Goal: Check status: Check status

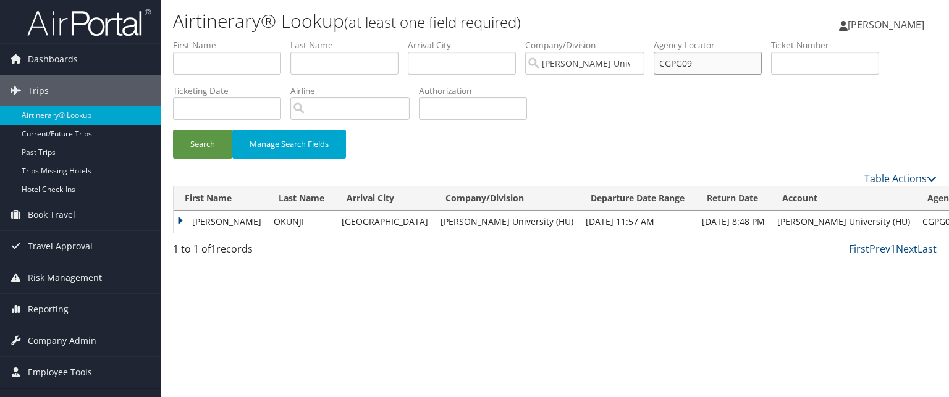
click at [729, 72] on input "CGPG09" at bounding box center [708, 63] width 108 height 23
paste input "3V2VN2"
type input "3V2VN2"
click at [173, 130] on button "Search" at bounding box center [202, 144] width 59 height 29
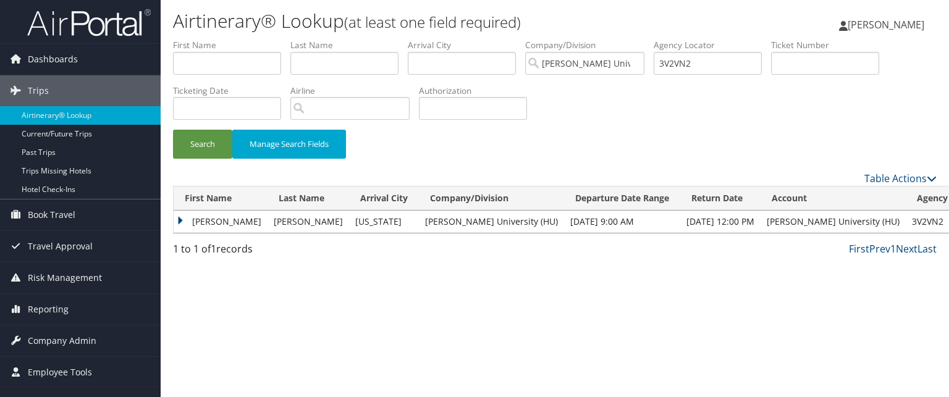
click at [204, 177] on div "Table Actions" at bounding box center [555, 178] width 782 height 15
click at [708, 61] on input "3V2VN2" at bounding box center [708, 63] width 108 height 23
click at [717, 67] on input "text" at bounding box center [708, 63] width 108 height 23
paste input "CNXWJW"
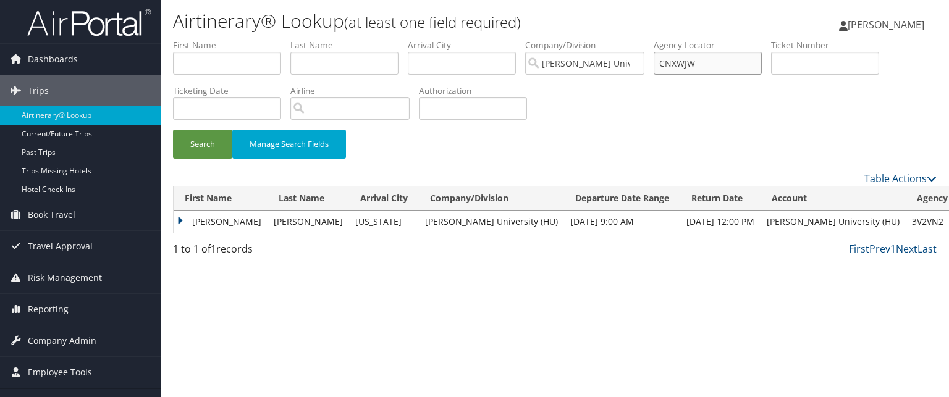
type input "CNXWJW"
click at [173, 130] on button "Search" at bounding box center [202, 144] width 59 height 29
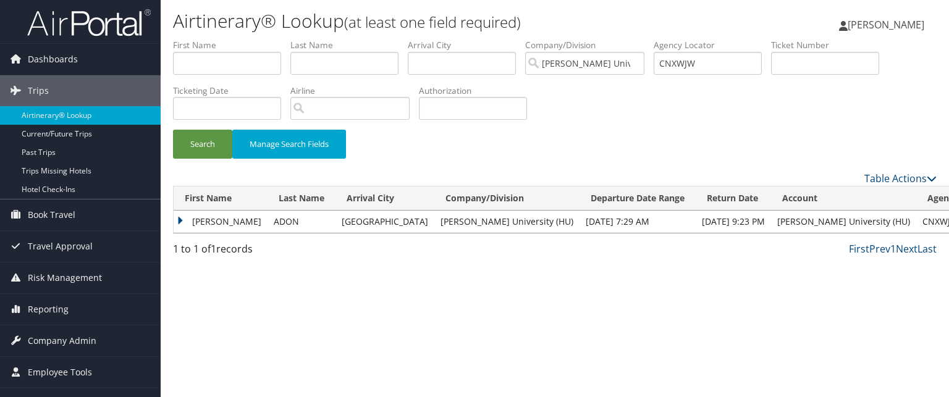
click at [180, 222] on td "JOELLE" at bounding box center [221, 222] width 94 height 22
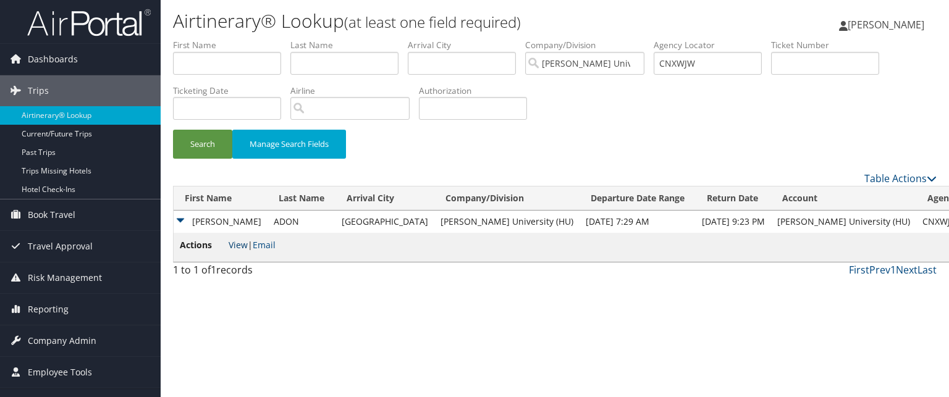
click at [235, 244] on link "View" at bounding box center [238, 245] width 19 height 12
click at [689, 56] on input "CNXWJW" at bounding box center [708, 63] width 108 height 23
drag, startPoint x: 724, startPoint y: 62, endPoint x: 711, endPoint y: 56, distance: 14.6
click at [711, 56] on input "CNXWJW" at bounding box center [708, 63] width 108 height 23
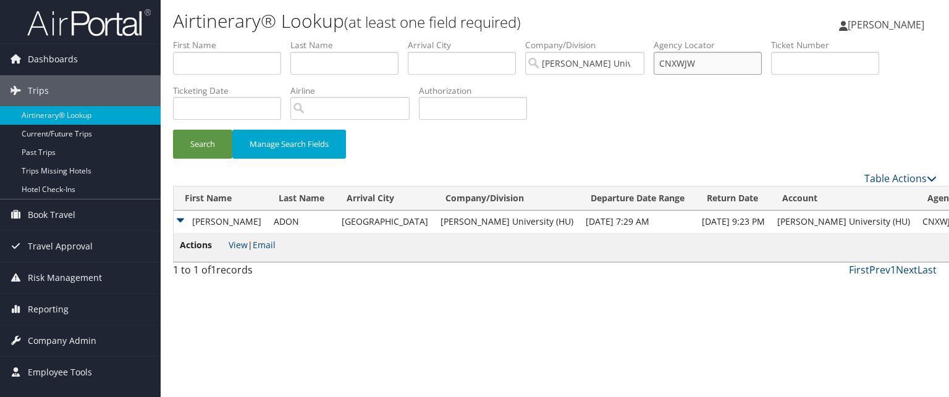
click at [711, 56] on input "CNXWJW" at bounding box center [708, 63] width 108 height 23
paste input "CNX3KY"
type input "CNX3KY"
click at [173, 130] on button "Search" at bounding box center [202, 144] width 59 height 29
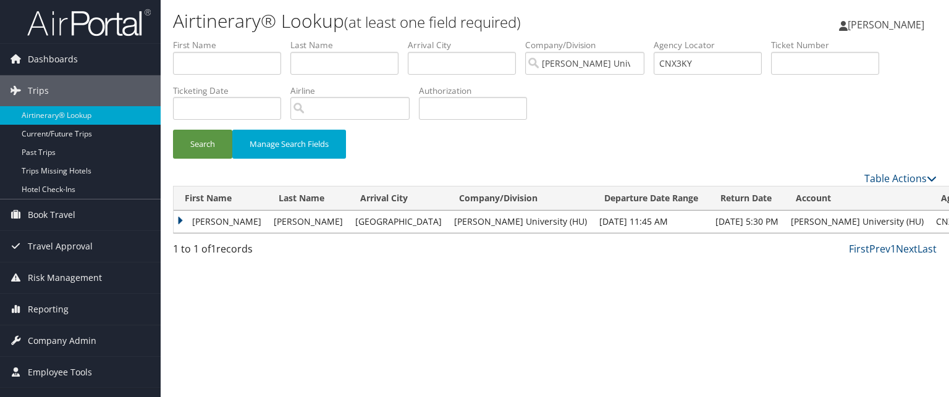
click at [178, 221] on td "BRENDA" at bounding box center [221, 222] width 94 height 22
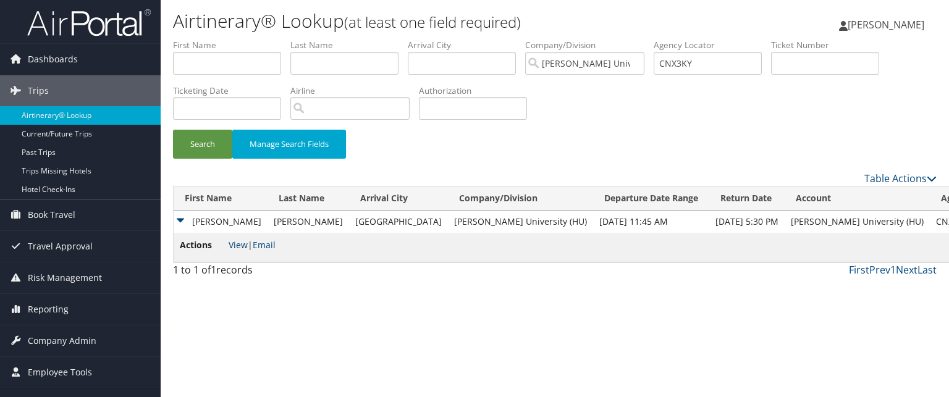
click at [240, 245] on link "View" at bounding box center [238, 245] width 19 height 12
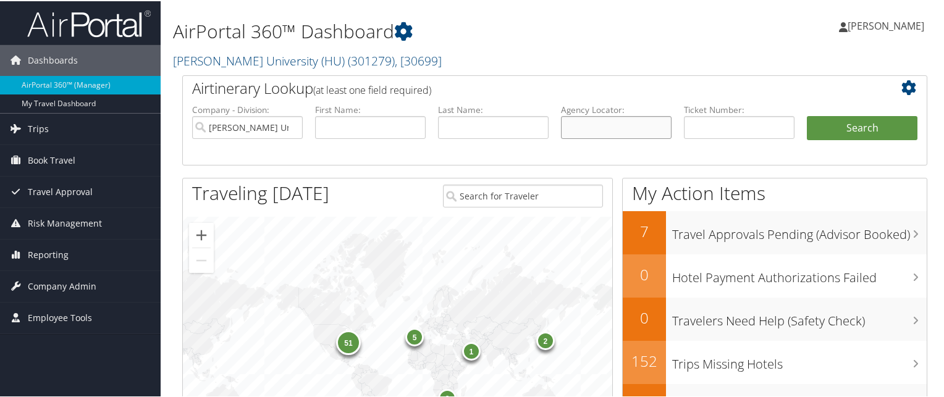
click at [592, 119] on input "text" at bounding box center [616, 126] width 111 height 23
paste input "3V2VN2"
type input "3V2VN2"
click at [807, 115] on button "Search" at bounding box center [862, 127] width 111 height 25
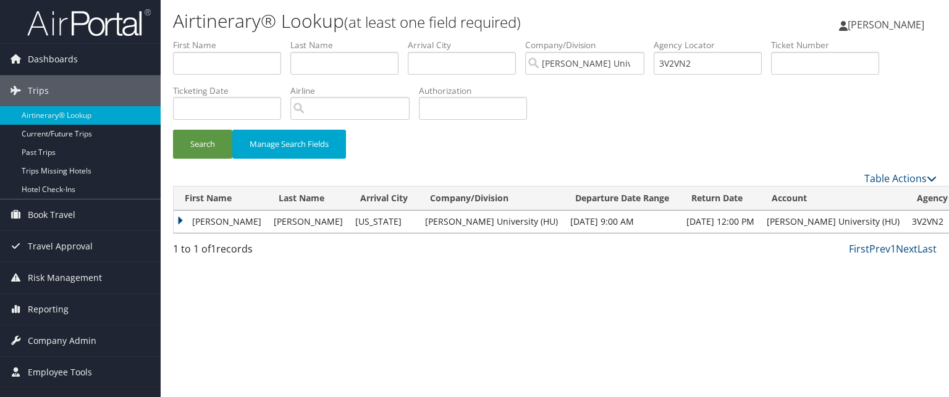
click at [181, 219] on td "Solomon" at bounding box center [221, 222] width 94 height 22
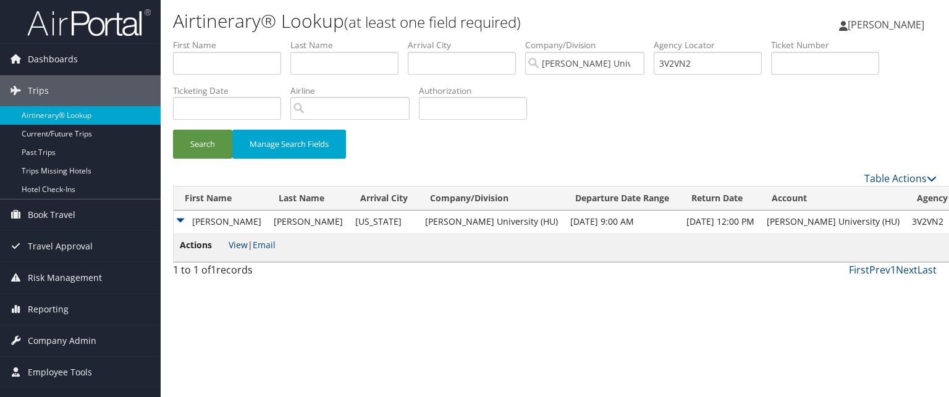
click at [230, 245] on link "View" at bounding box center [238, 245] width 19 height 12
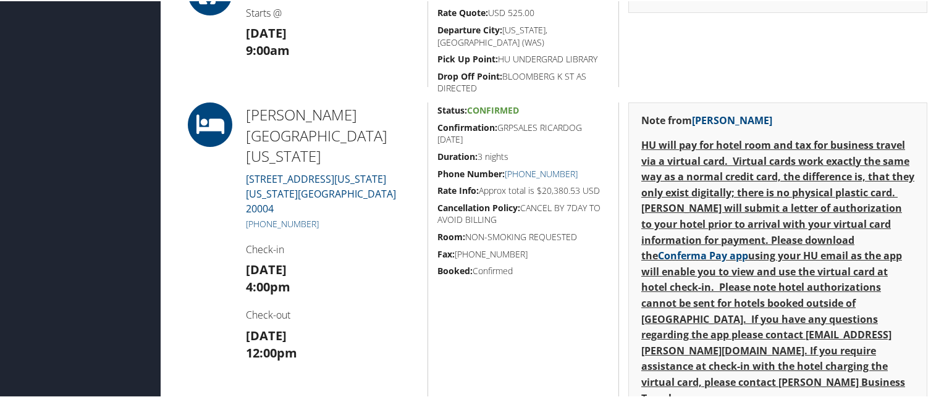
scroll to position [499, 0]
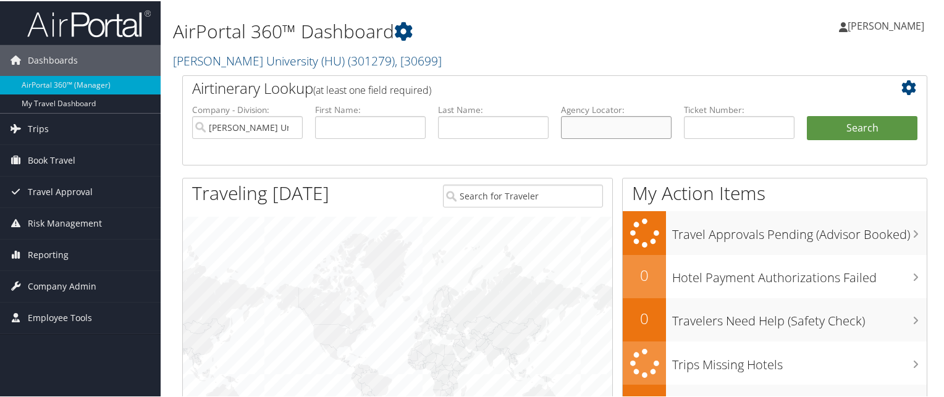
click at [614, 123] on input "text" at bounding box center [616, 126] width 111 height 23
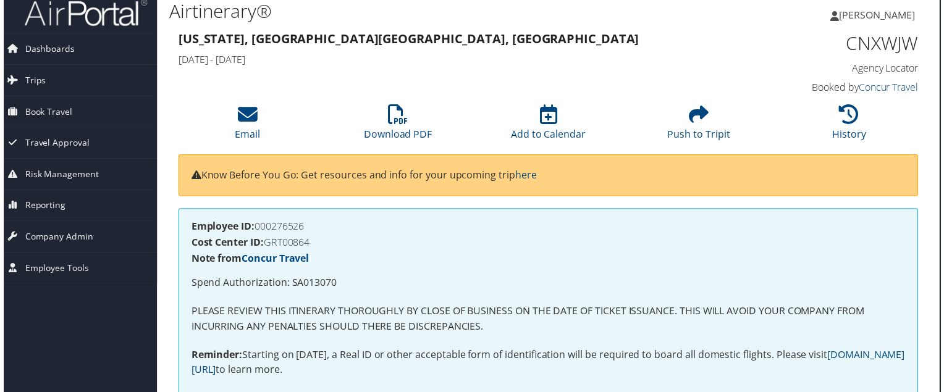
scroll to position [0, 6]
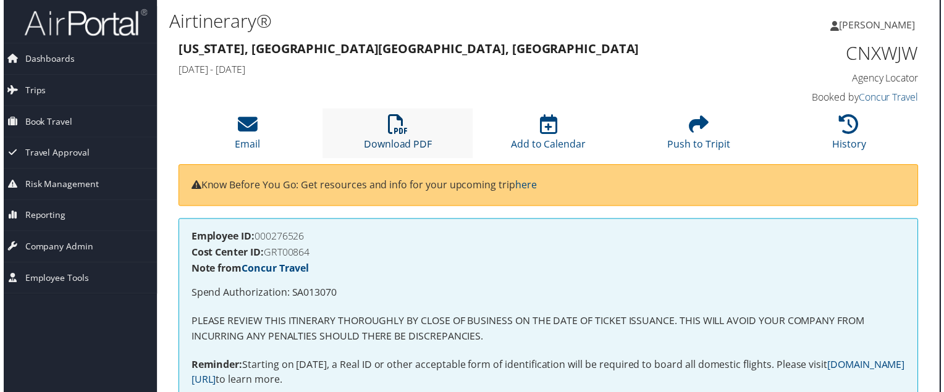
click at [394, 145] on link "Download PDF" at bounding box center [397, 137] width 69 height 30
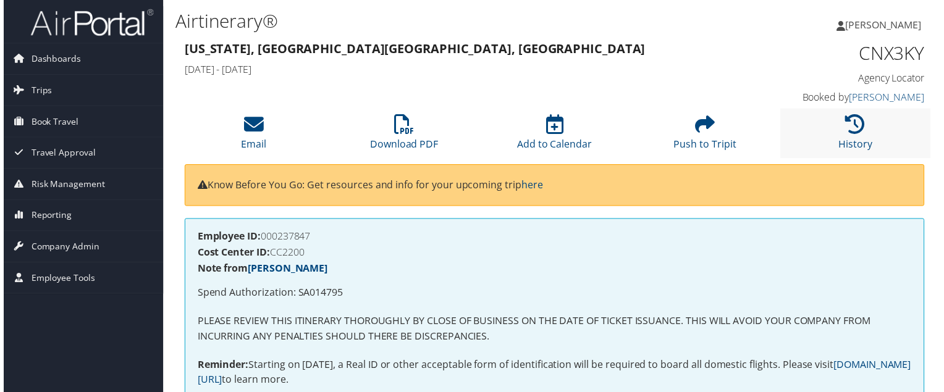
click at [838, 135] on li "History" at bounding box center [857, 134] width 151 height 50
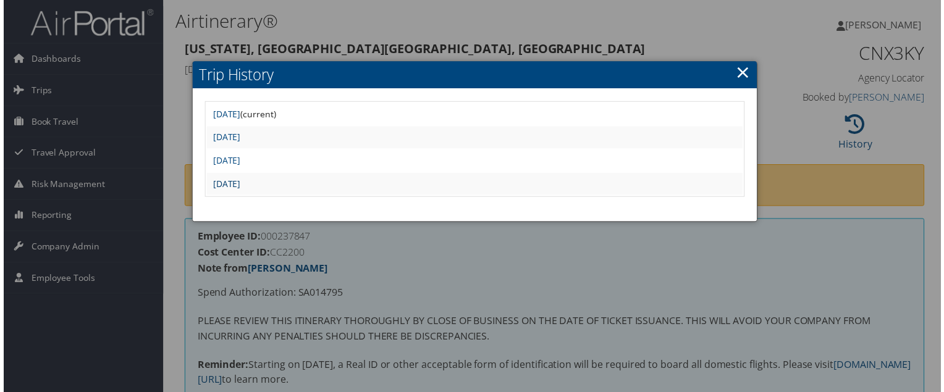
click at [238, 182] on link "[DATE]" at bounding box center [225, 185] width 28 height 12
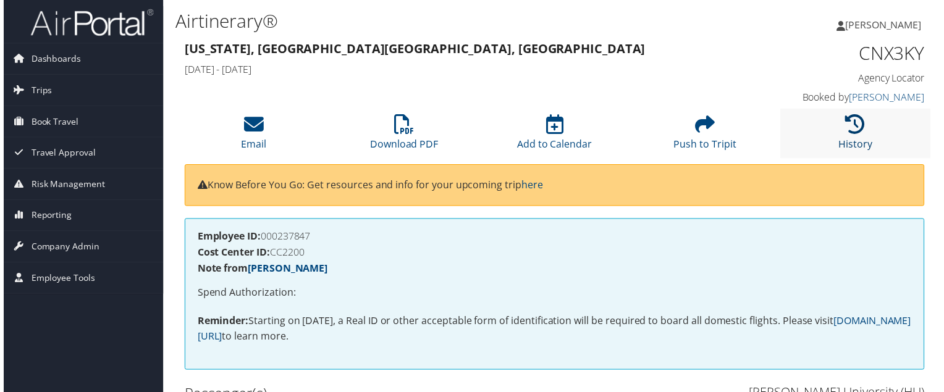
click at [858, 140] on link "History" at bounding box center [858, 137] width 34 height 30
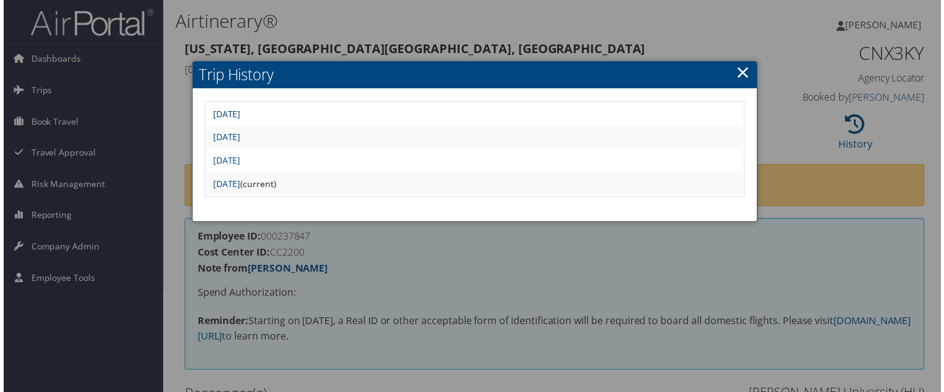
click at [238, 116] on link "[DATE]" at bounding box center [225, 115] width 28 height 12
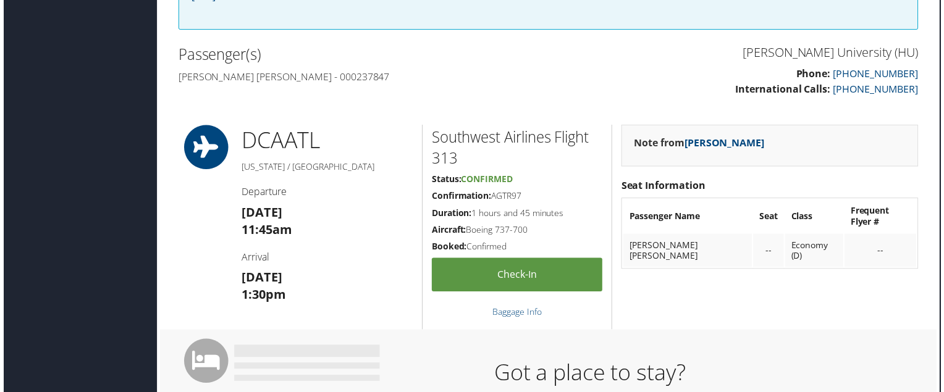
scroll to position [0, 6]
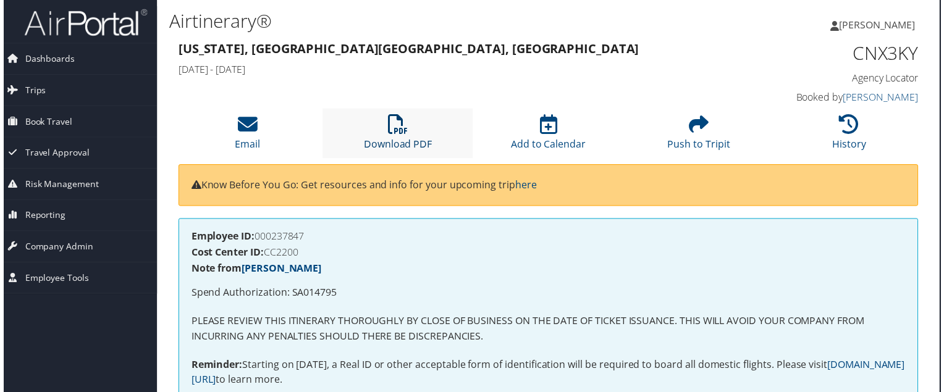
click at [400, 141] on link "Download PDF" at bounding box center [397, 137] width 69 height 30
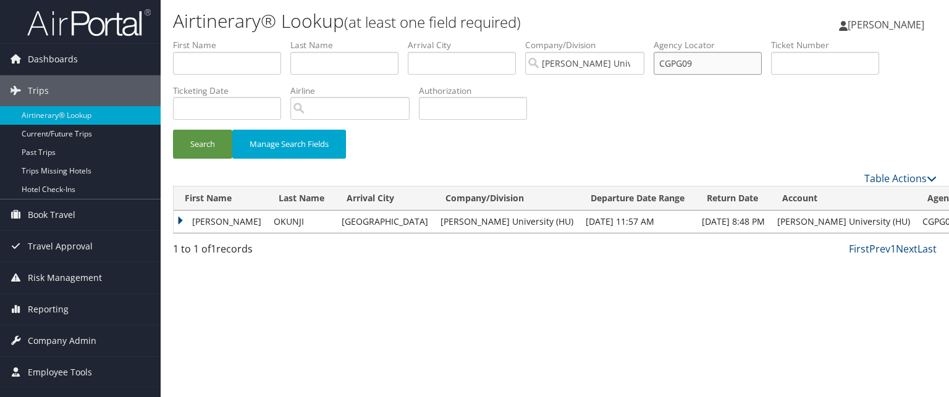
click at [709, 65] on input "CGPG09" at bounding box center [708, 63] width 108 height 23
type input "CN"
click at [687, 67] on input "CN" at bounding box center [708, 63] width 108 height 23
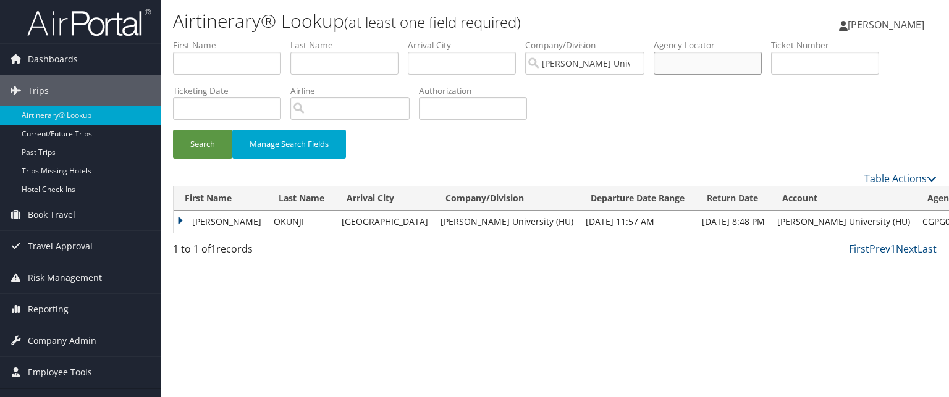
paste input "CN83FP"
type input "CN83FP"
click at [173, 130] on button "Search" at bounding box center [202, 144] width 59 height 29
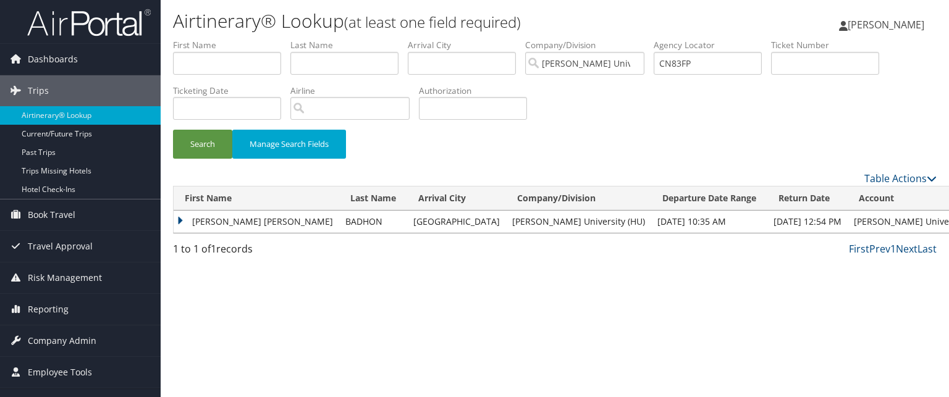
click at [193, 227] on td "MOHAMMAD MOHIB ULLAH" at bounding box center [257, 222] width 166 height 22
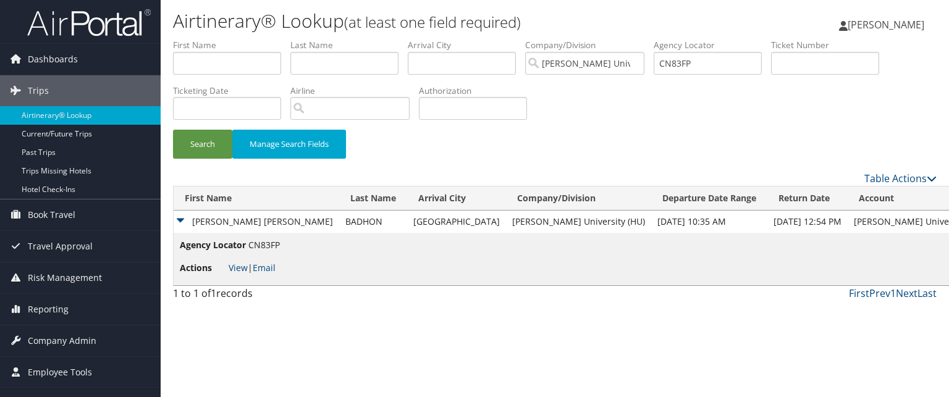
click at [236, 259] on li "Actions View | Email" at bounding box center [230, 268] width 100 height 22
click at [236, 265] on link "View" at bounding box center [238, 268] width 19 height 12
click at [719, 61] on input "CN83FP" at bounding box center [708, 63] width 108 height 23
paste input "CN82JL"
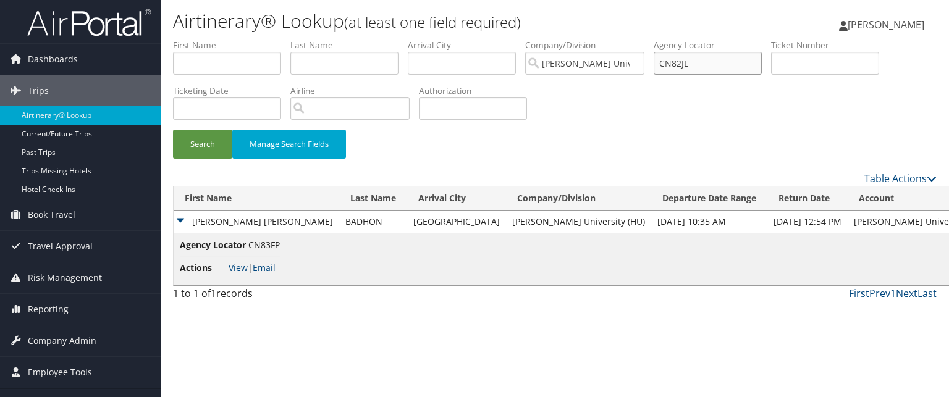
click at [173, 130] on button "Search" at bounding box center [202, 144] width 59 height 29
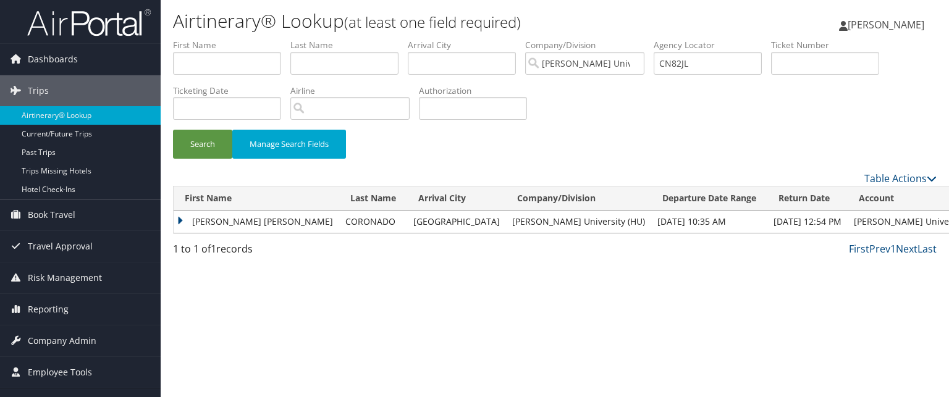
click at [179, 219] on td "KENDRA DAWN" at bounding box center [257, 222] width 166 height 22
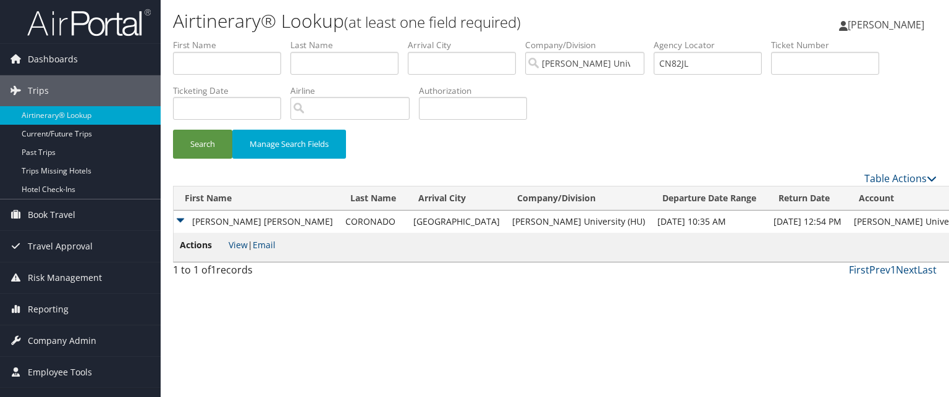
click at [248, 245] on span "View | Email" at bounding box center [252, 245] width 47 height 12
click at [236, 246] on link "View" at bounding box center [238, 245] width 19 height 12
click at [704, 69] on input "CN82JL" at bounding box center [708, 63] width 108 height 23
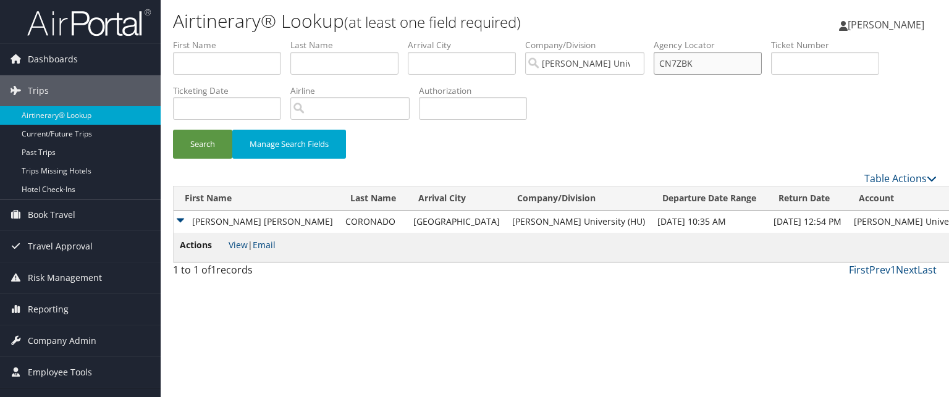
type input "CN7ZBK"
click at [173, 130] on button "Search" at bounding box center [202, 144] width 59 height 29
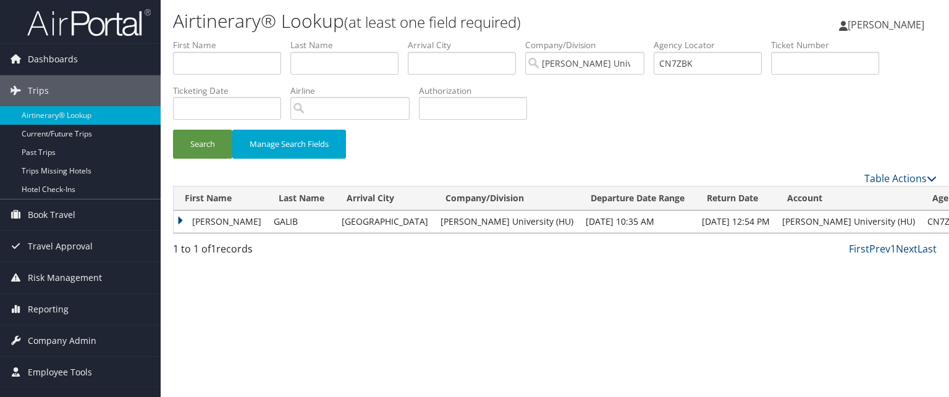
click at [184, 220] on td "MIRZA" at bounding box center [221, 222] width 94 height 22
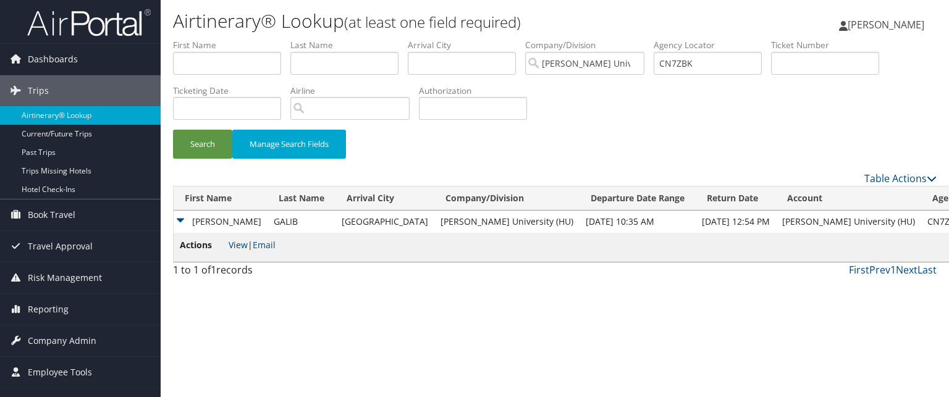
click at [238, 242] on link "View" at bounding box center [238, 245] width 19 height 12
click at [734, 61] on input "CN7ZBK" at bounding box center [708, 63] width 108 height 23
paste input "CN849G"
type input "CN849G"
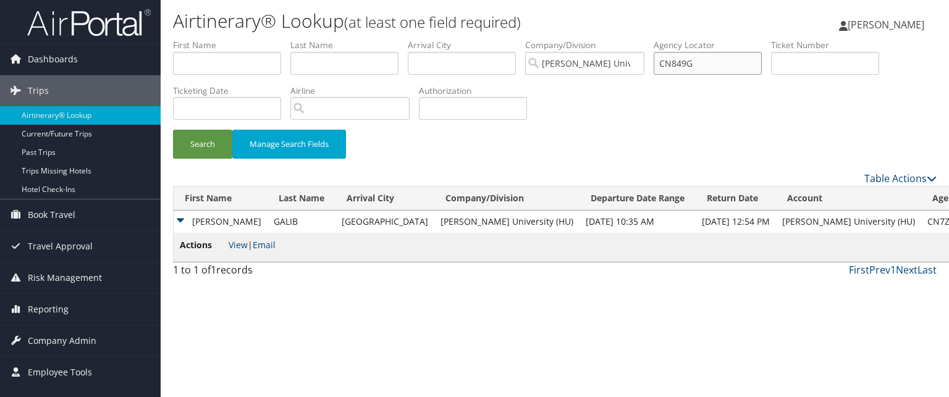
click at [173, 130] on button "Search" at bounding box center [202, 144] width 59 height 29
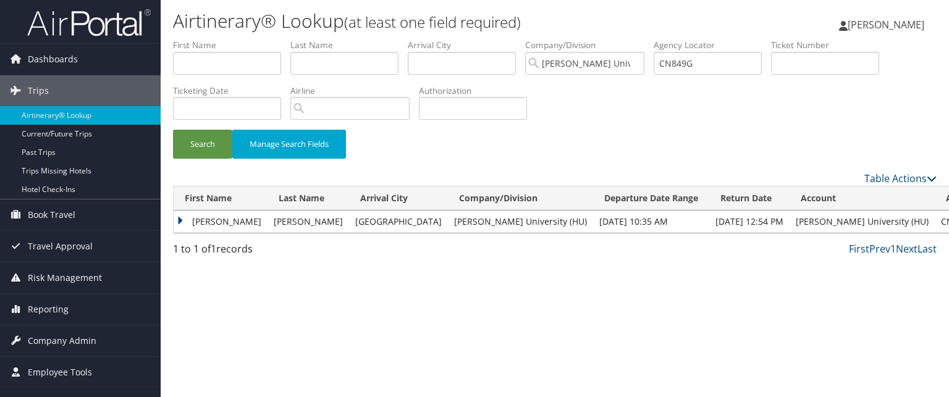
click at [190, 222] on td "ABU BAKAR" at bounding box center [221, 222] width 94 height 22
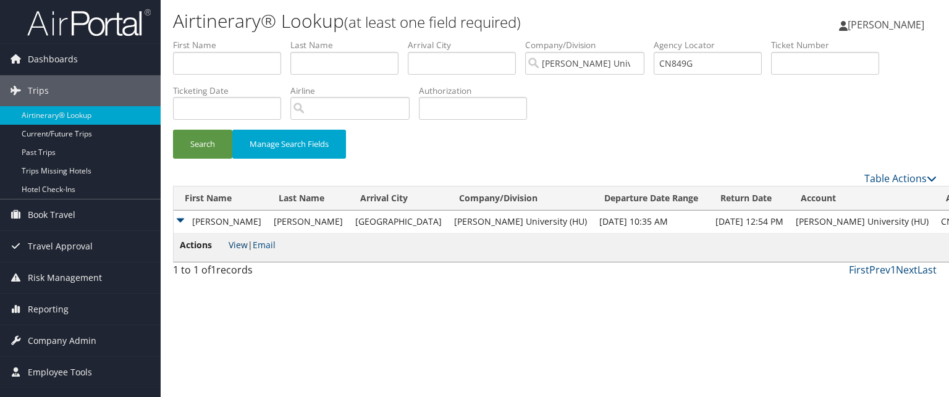
click at [245, 246] on link "View" at bounding box center [238, 245] width 19 height 12
click at [736, 60] on input "CN849G" at bounding box center [708, 63] width 108 height 23
paste input "CLZF15"
type input "CLZF15"
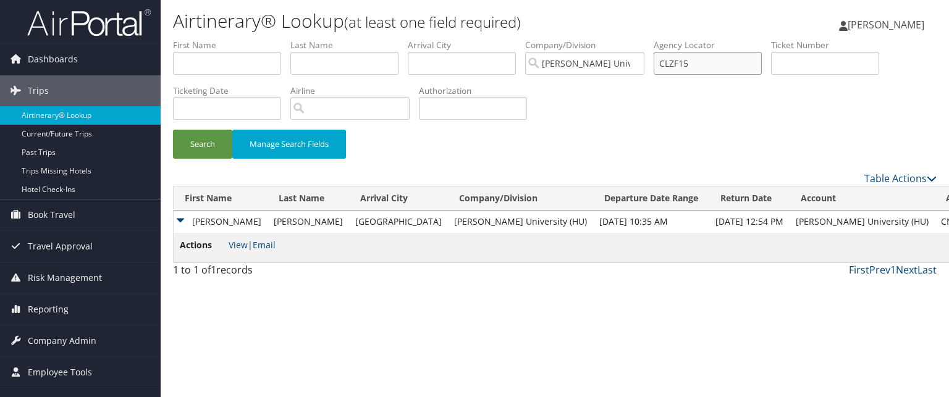
click at [173, 130] on button "Search" at bounding box center [202, 144] width 59 height 29
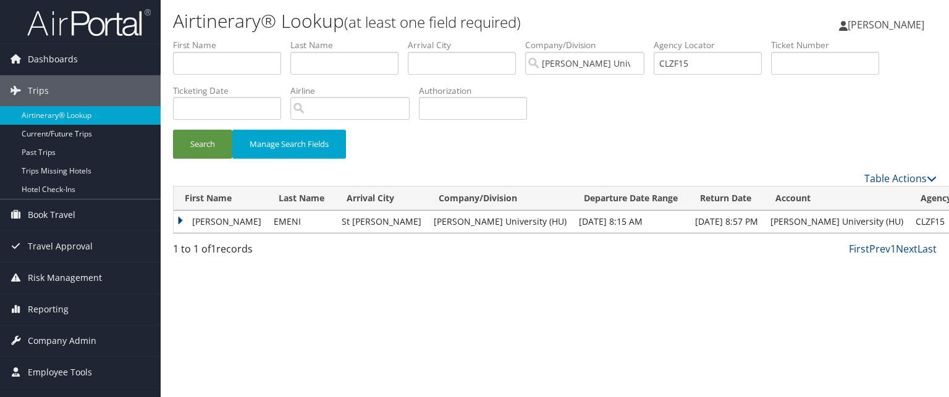
click at [189, 214] on td "RONALD" at bounding box center [221, 222] width 94 height 22
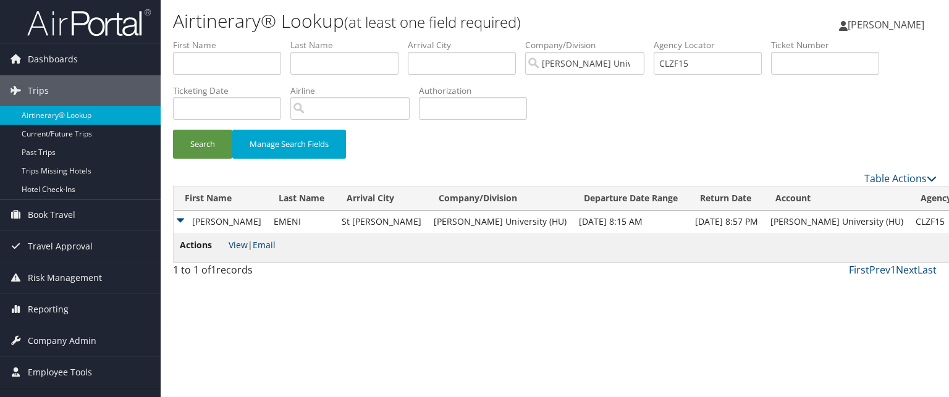
click at [234, 245] on link "View" at bounding box center [238, 245] width 19 height 12
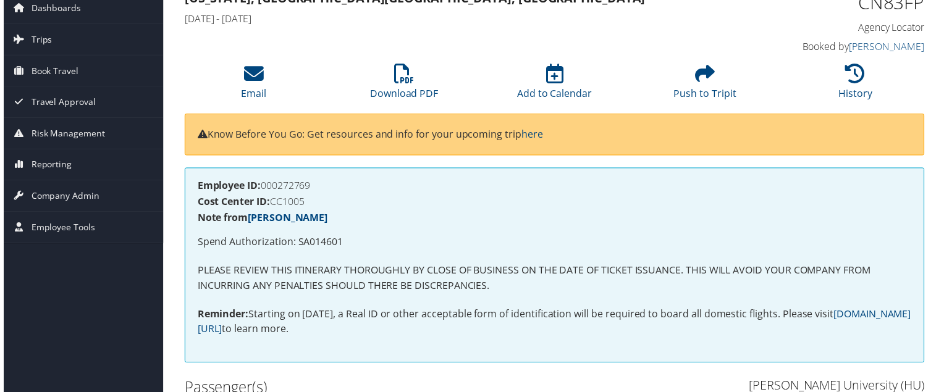
scroll to position [12, 0]
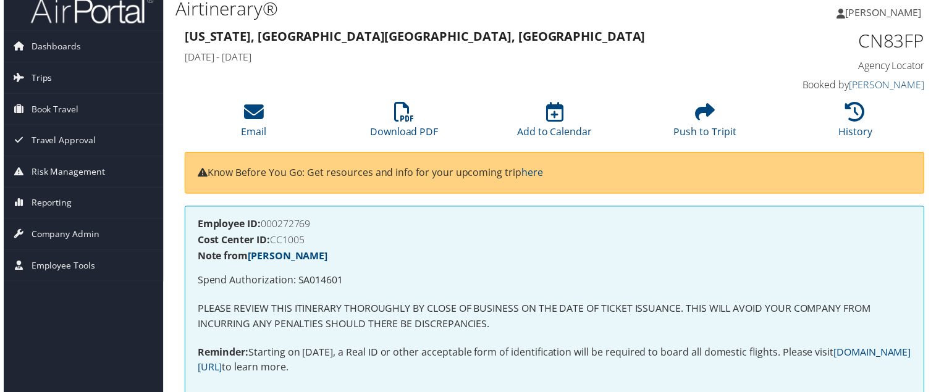
click at [633, 65] on div "[US_STATE], [GEOGRAPHIC_DATA] [GEOGRAPHIC_DATA], [GEOGRAPHIC_DATA] [DATE] - [DA…" at bounding box center [459, 48] width 573 height 43
click at [410, 127] on link "Download PDF" at bounding box center [403, 125] width 69 height 30
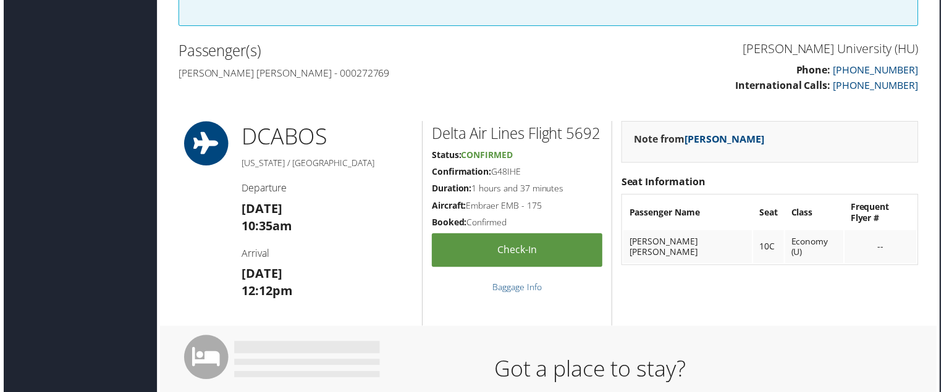
scroll to position [0, 6]
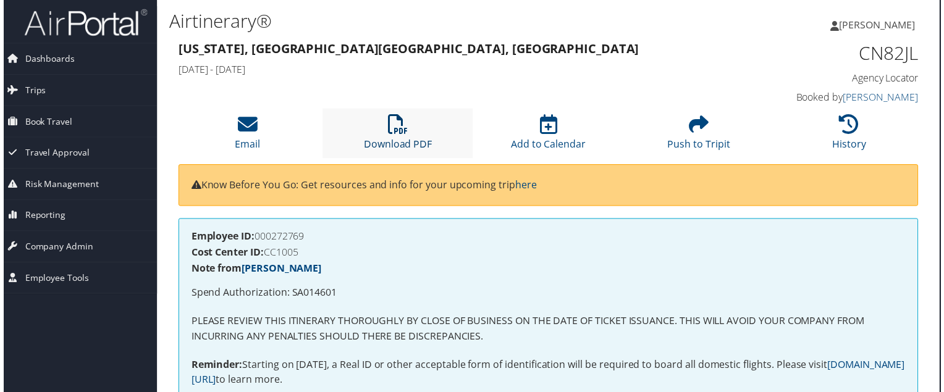
click at [371, 140] on link "Download PDF" at bounding box center [397, 137] width 69 height 30
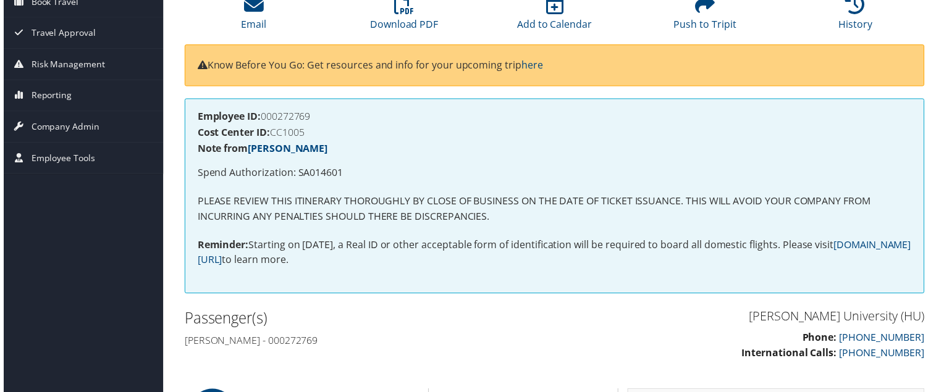
scroll to position [93, 0]
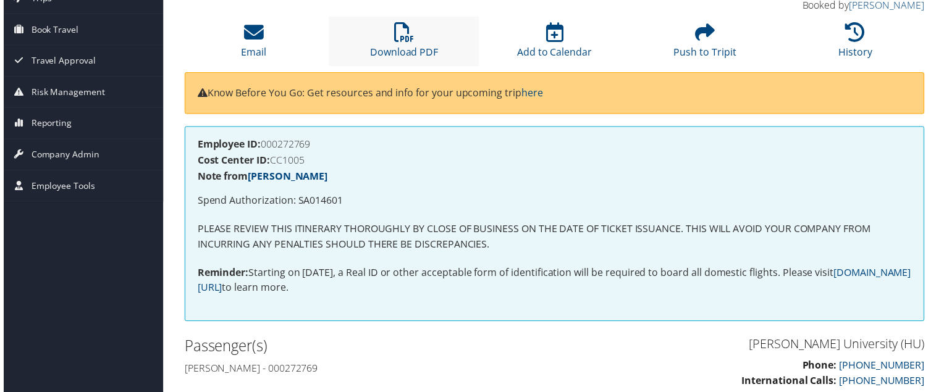
click at [385, 39] on li "Download PDF" at bounding box center [402, 42] width 151 height 50
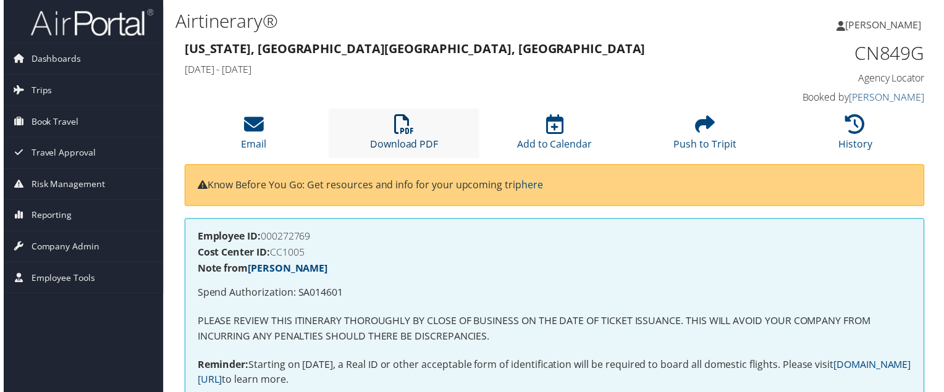
click at [405, 122] on icon at bounding box center [403, 126] width 20 height 20
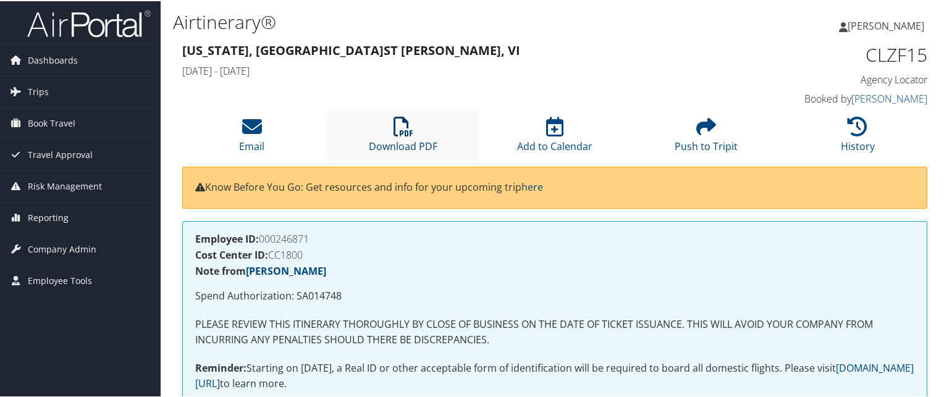
click at [406, 143] on link "Download PDF" at bounding box center [403, 137] width 69 height 30
